Goal: Information Seeking & Learning: Learn about a topic

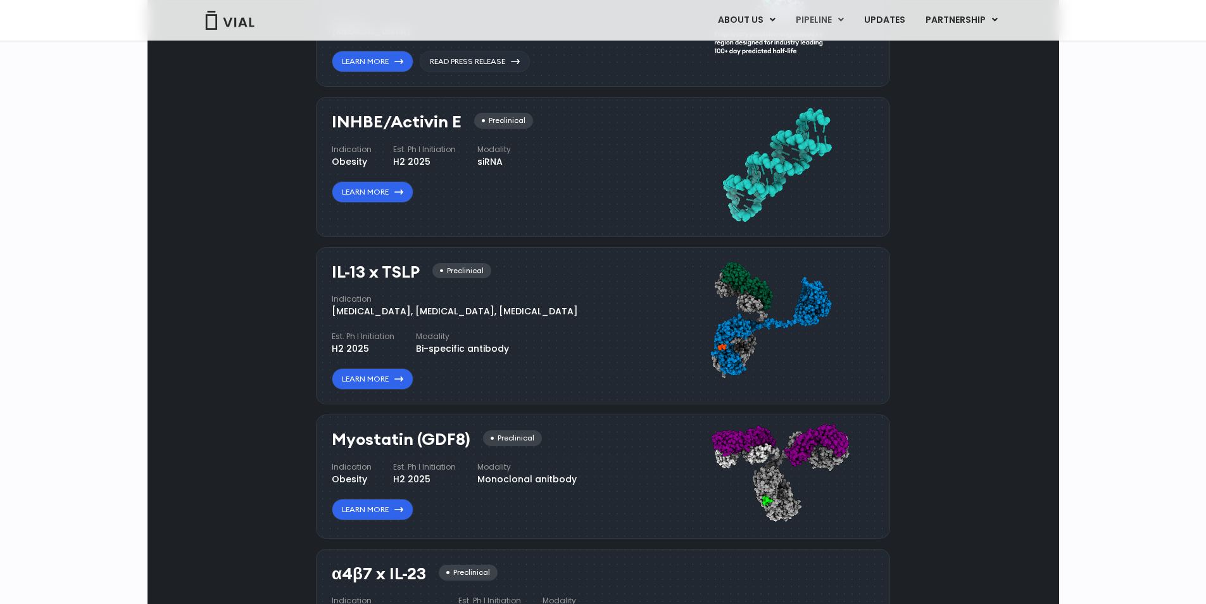
scroll to position [950, 0]
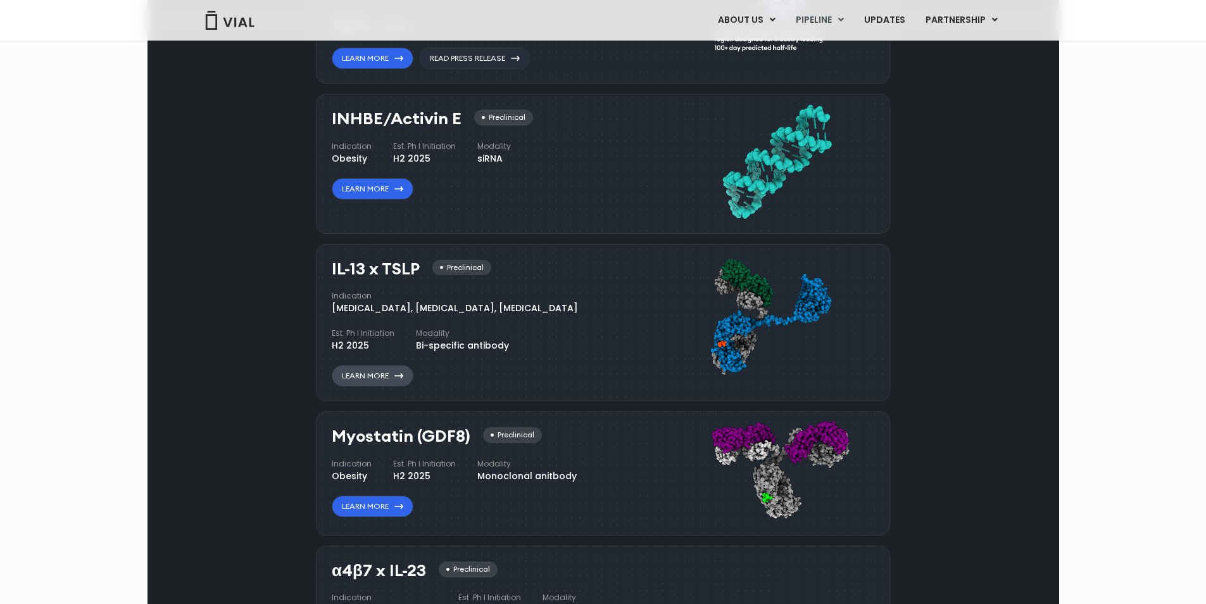
click at [367, 386] on link "Learn More" at bounding box center [373, 376] width 82 height 22
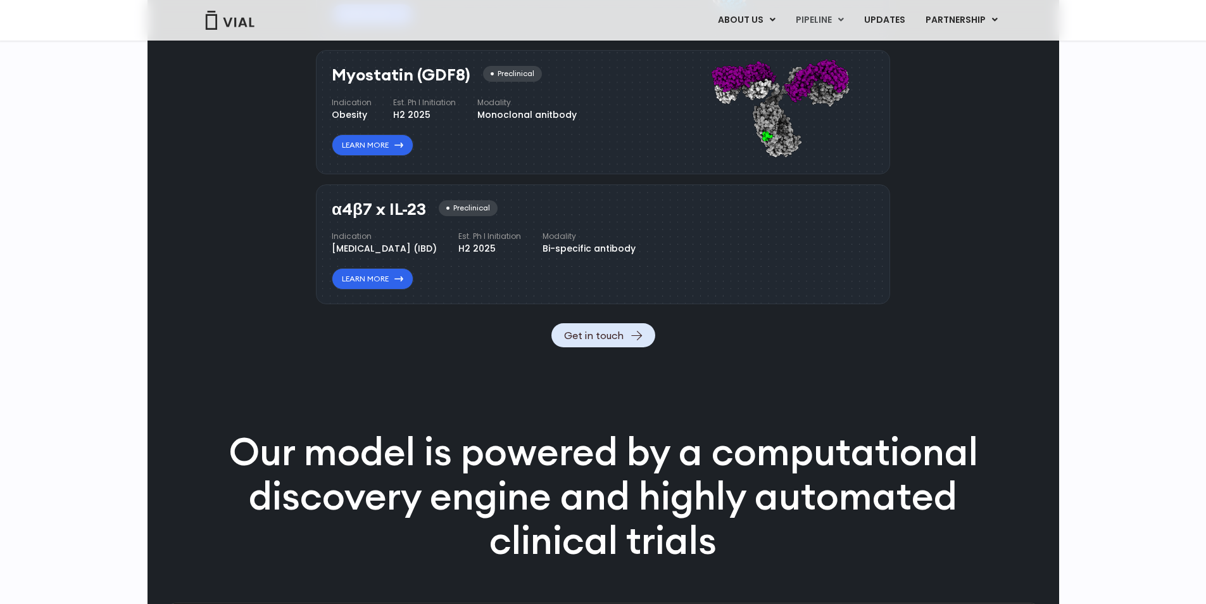
scroll to position [1311, 0]
click at [362, 289] on link "Learn More" at bounding box center [373, 279] width 82 height 22
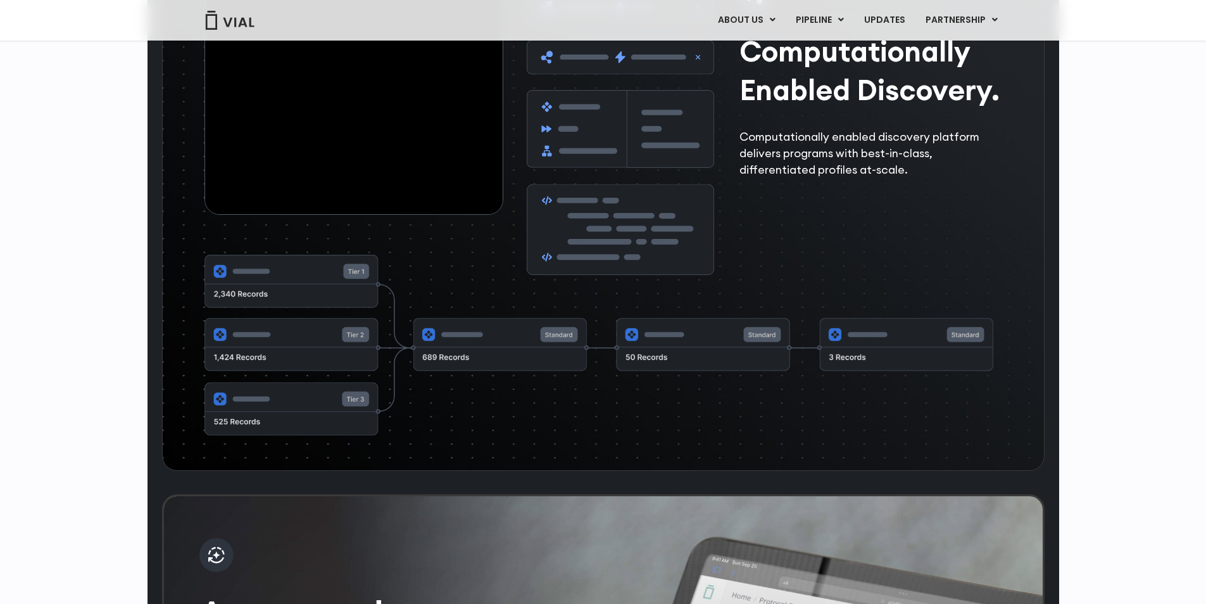
scroll to position [2051, 0]
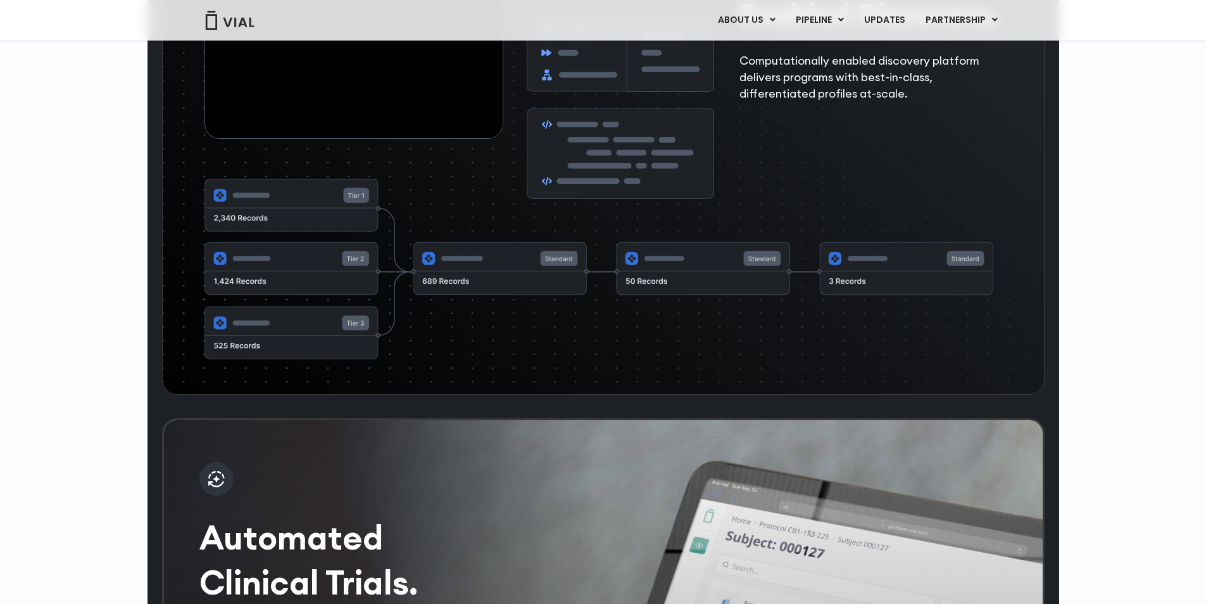
click at [648, 361] on img at bounding box center [600, 270] width 790 height 182
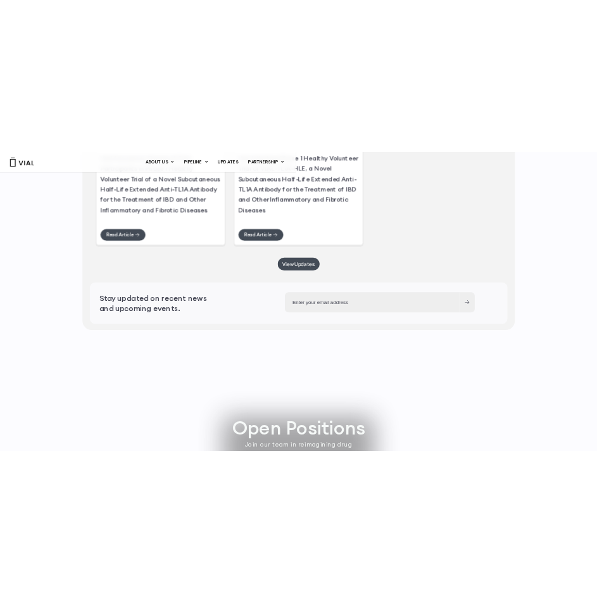
scroll to position [3142, 0]
